Goal: Transaction & Acquisition: Book appointment/travel/reservation

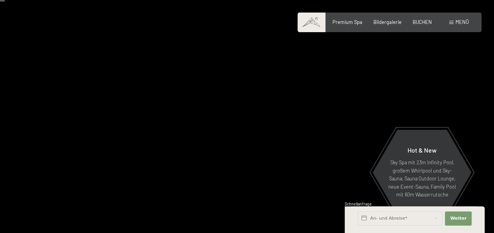
click at [469, 19] on div "Buchen Anfragen Premium Spa Bildergalerie BUCHEN Menü DE IT EN Gutschein Bilder…" at bounding box center [389, 22] width 159 height 7
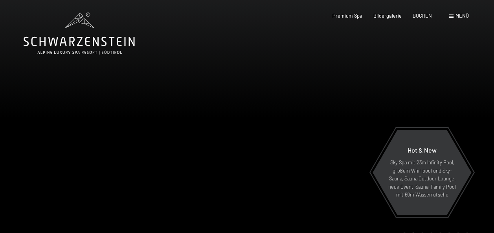
click at [460, 18] on span "Menü" at bounding box center [462, 16] width 13 height 6
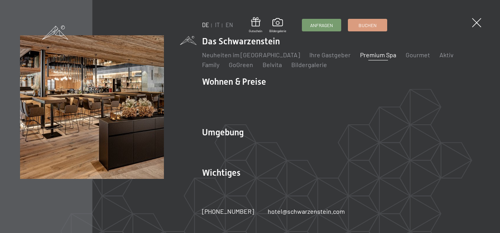
click at [370, 59] on link "Premium Spa" at bounding box center [378, 54] width 36 height 7
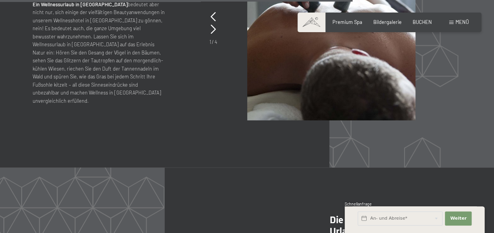
scroll to position [2685, 0]
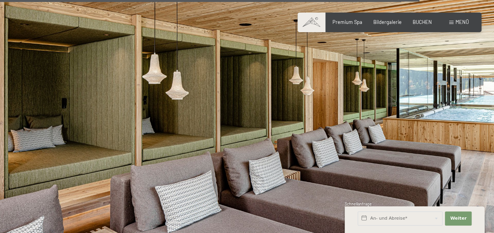
click at [322, 202] on img at bounding box center [247, 136] width 494 height 278
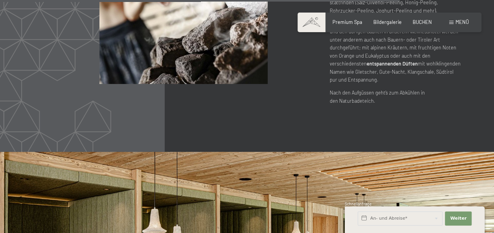
scroll to position [3036, 0]
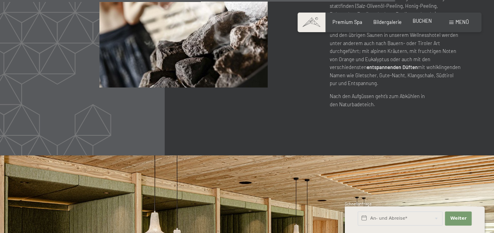
click at [428, 20] on span "BUCHEN" at bounding box center [422, 21] width 19 height 6
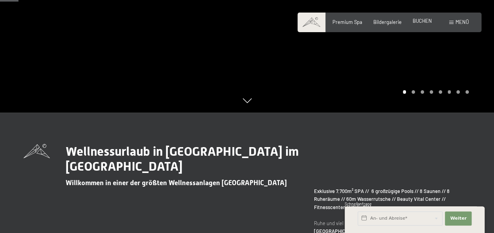
scroll to position [142, 0]
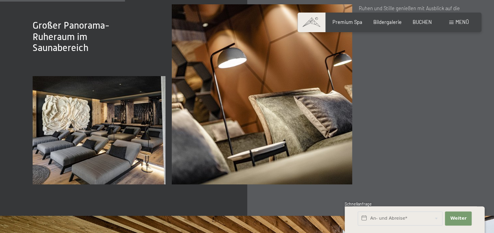
scroll to position [966, 0]
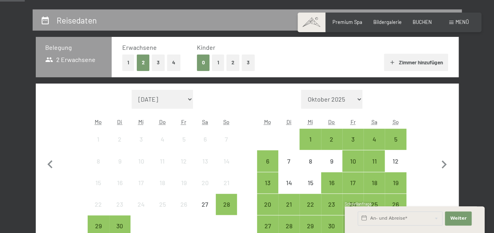
scroll to position [138, 0]
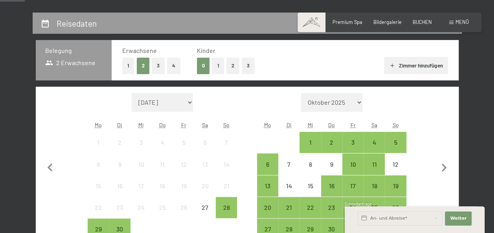
click at [355, 107] on select "Oktober 2025 November 2025 Dezember 2025 Januar 2026 Februar 2026 März 2026 Apr…" at bounding box center [331, 102] width 61 height 19
select select "2025-10-01"
select select "2025-11-01"
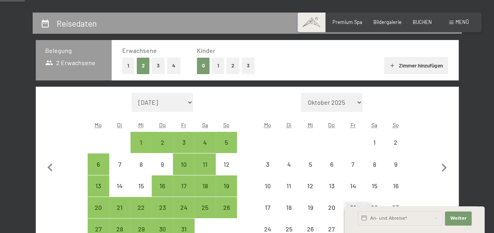
select select "2025-10-01"
select select "2025-11-01"
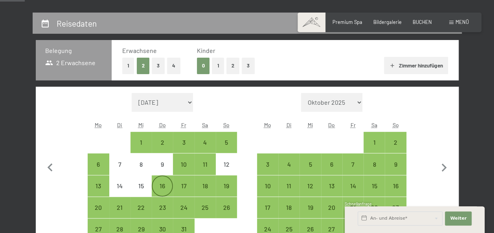
click at [164, 188] on div "16" at bounding box center [163, 193] width 20 height 20
select select "2025-10-01"
select select "2025-11-01"
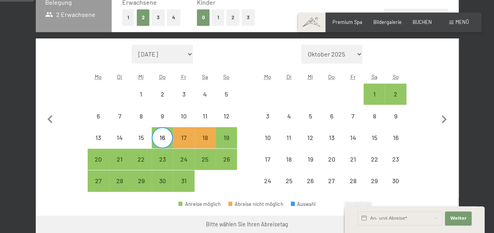
scroll to position [186, 0]
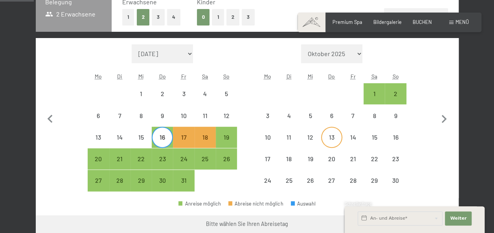
click at [334, 142] on div "13" at bounding box center [332, 144] width 20 height 20
select select "2025-10-01"
select select "2025-11-01"
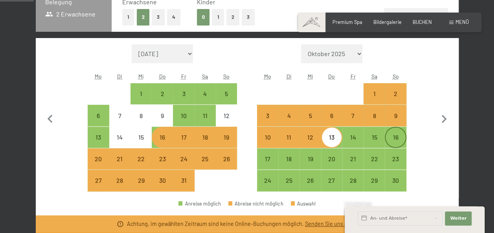
click at [395, 135] on div "16" at bounding box center [396, 144] width 20 height 20
select select "2025-10-01"
select select "2025-11-01"
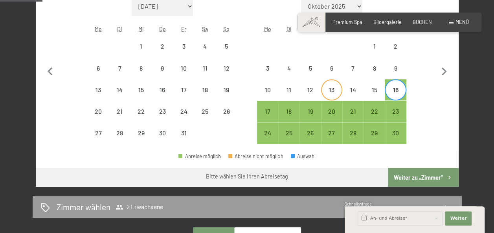
click at [329, 90] on div "13" at bounding box center [332, 97] width 20 height 20
select select "2025-10-01"
select select "2025-11-01"
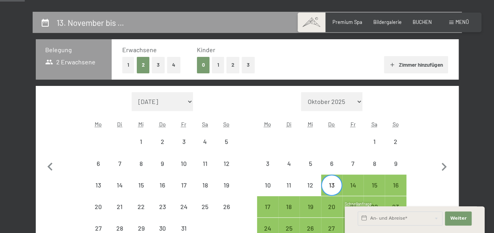
scroll to position [136, 0]
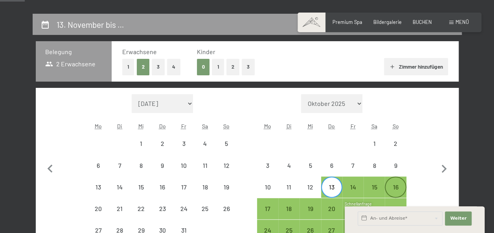
click at [395, 189] on div "16" at bounding box center [396, 194] width 20 height 20
select select "2025-10-01"
select select "2025-11-01"
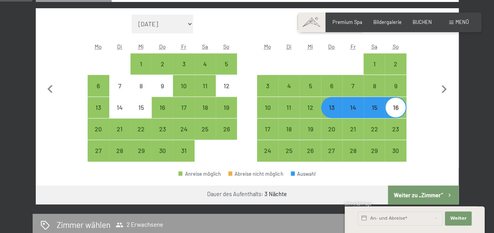
scroll to position [217, 0]
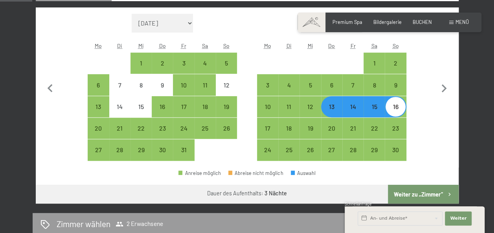
click at [422, 196] on button "Weiter zu „Zimmer“" at bounding box center [423, 194] width 70 height 19
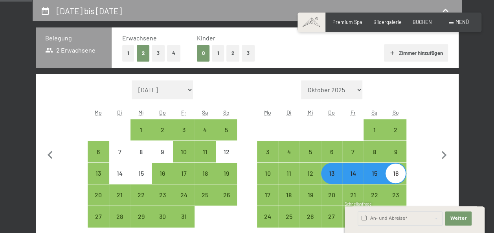
select select "2025-10-01"
select select "2025-11-01"
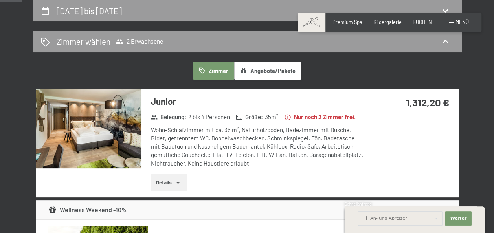
click at [117, 125] on img at bounding box center [89, 128] width 106 height 79
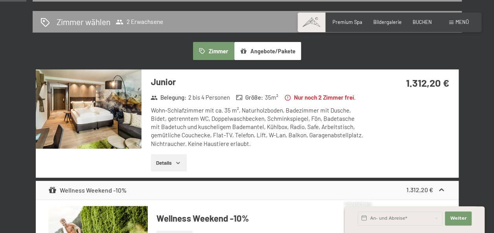
scroll to position [162, 0]
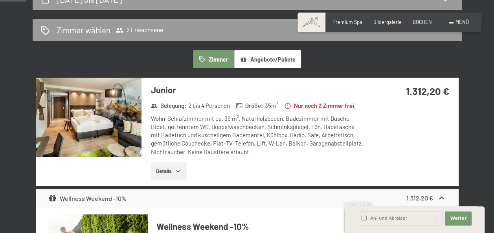
click at [102, 114] on img at bounding box center [89, 117] width 106 height 79
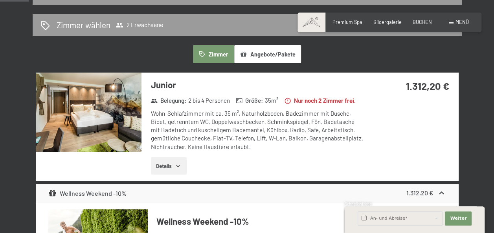
scroll to position [186, 0]
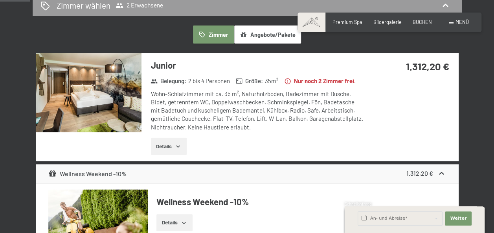
click at [173, 155] on button "Details" at bounding box center [169, 146] width 36 height 17
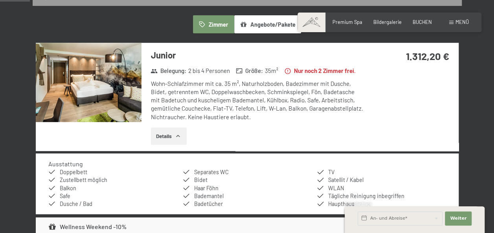
scroll to position [191, 0]
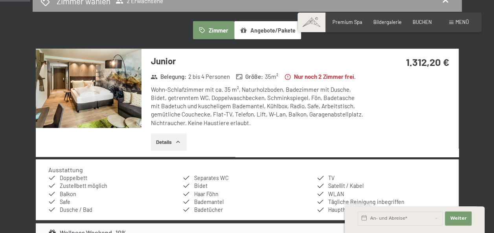
click at [116, 92] on img at bounding box center [89, 88] width 106 height 79
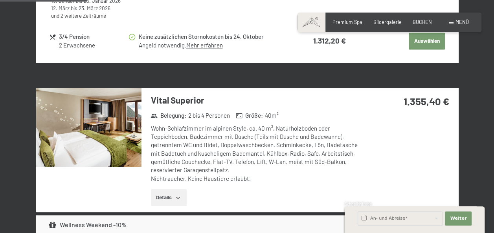
scroll to position [549, 0]
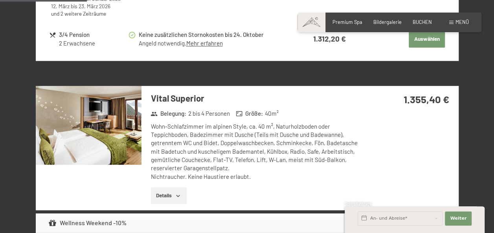
click at [105, 140] on img at bounding box center [89, 125] width 106 height 79
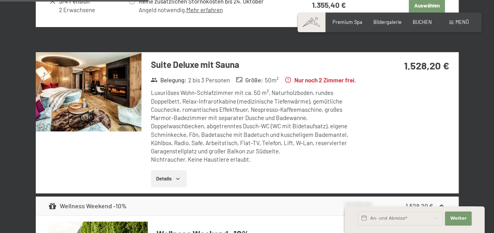
scroll to position [932, 0]
click at [112, 118] on img at bounding box center [89, 91] width 106 height 79
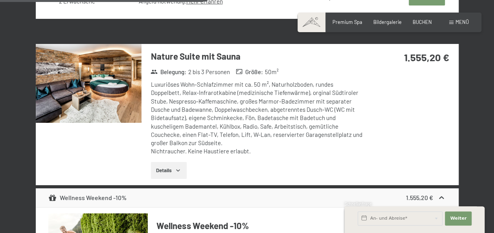
scroll to position [1312, 0]
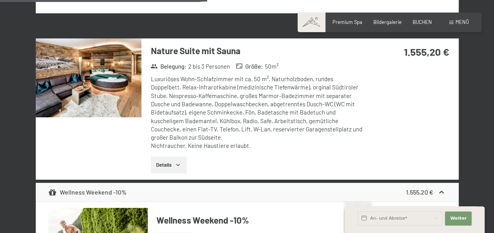
click at [101, 103] on img at bounding box center [89, 78] width 106 height 79
click at [487, 10] on div "13. November bis 16. November 2025 Zimmer wählen 2 Erwachsene Zimmer Angebote/P…" at bounding box center [247, 217] width 494 height 2758
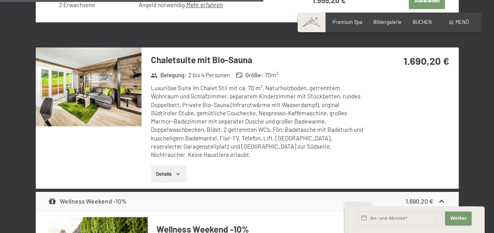
scroll to position [1669, 0]
click at [102, 118] on img at bounding box center [89, 87] width 106 height 79
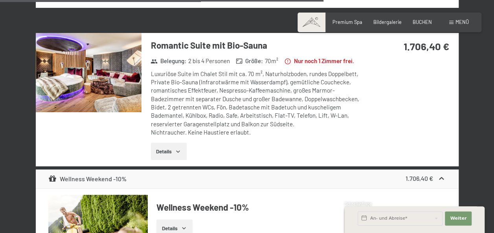
scroll to position [2049, 0]
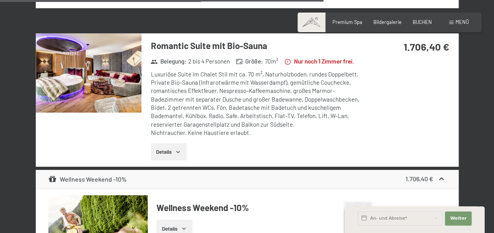
click at [105, 98] on img at bounding box center [89, 72] width 106 height 79
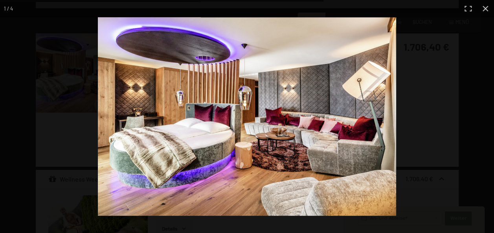
click at [197, 171] on img at bounding box center [247, 116] width 298 height 199
